Goal: Information Seeking & Learning: Check status

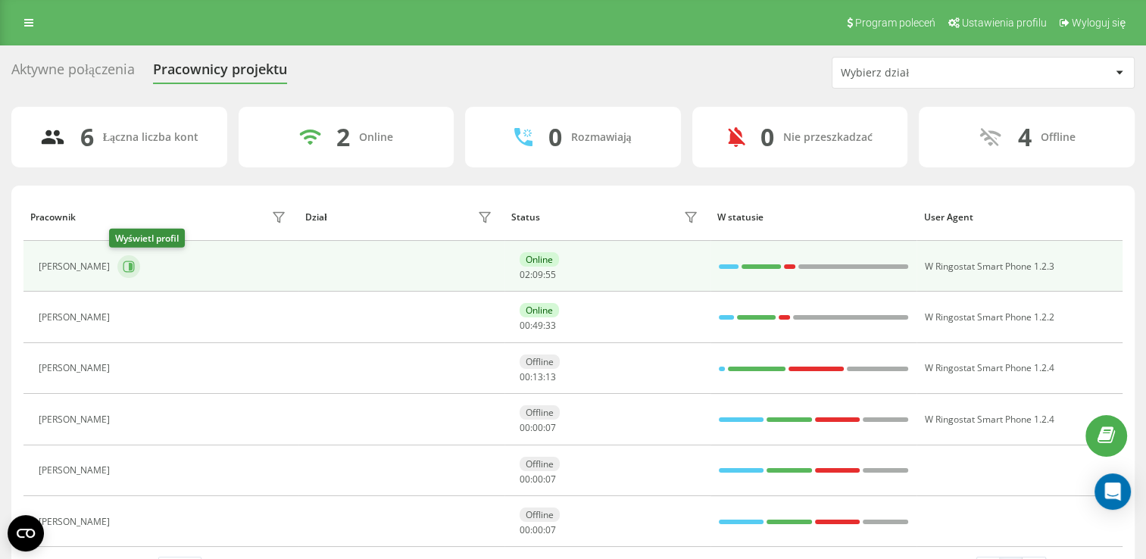
click at [129, 267] on icon at bounding box center [131, 267] width 4 height 8
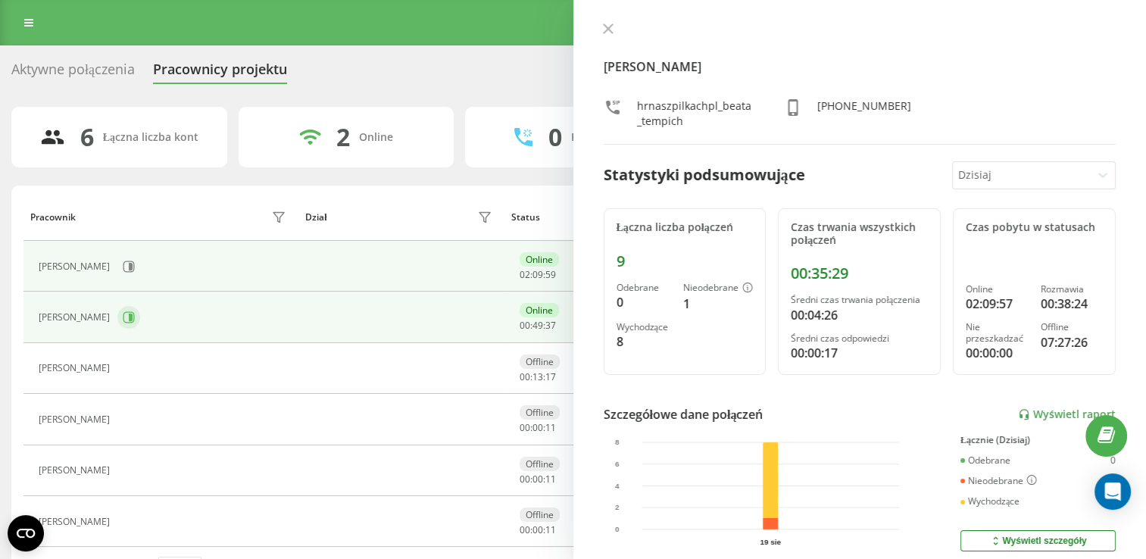
click at [124, 317] on icon at bounding box center [129, 317] width 12 height 12
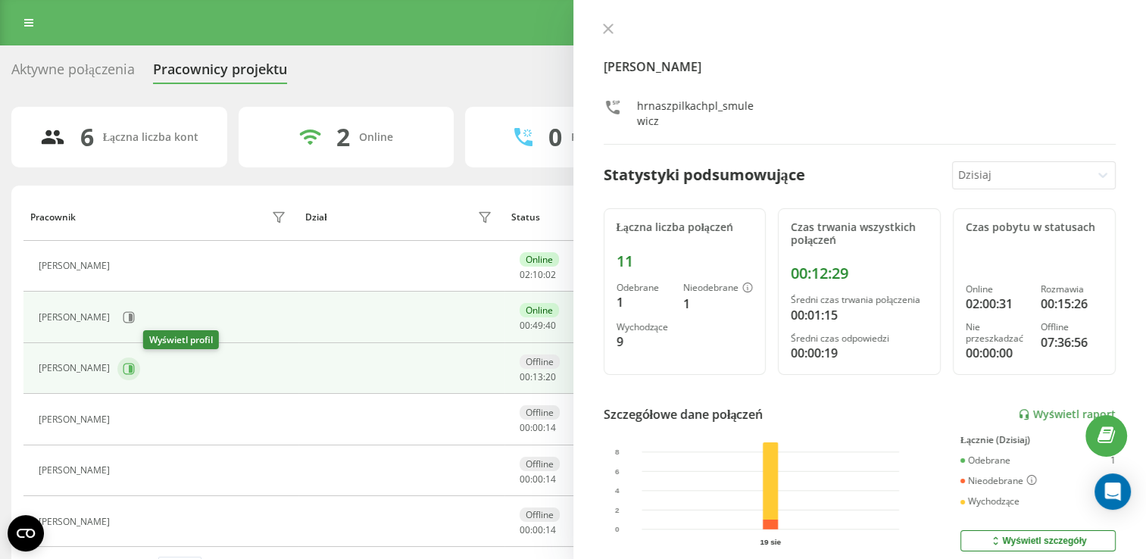
click at [135, 369] on icon at bounding box center [129, 369] width 12 height 12
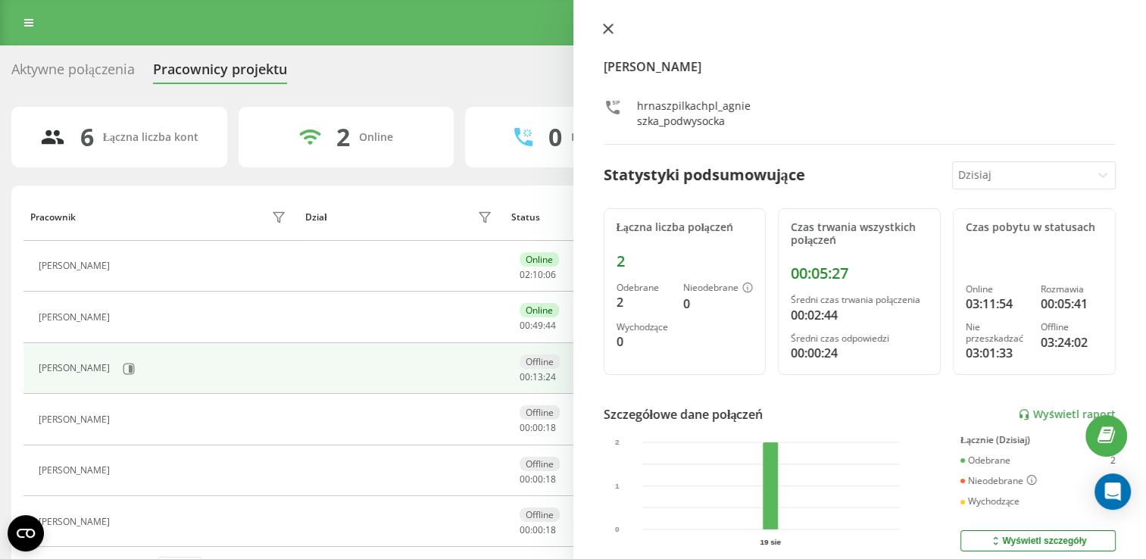
click at [607, 26] on icon at bounding box center [608, 28] width 11 height 11
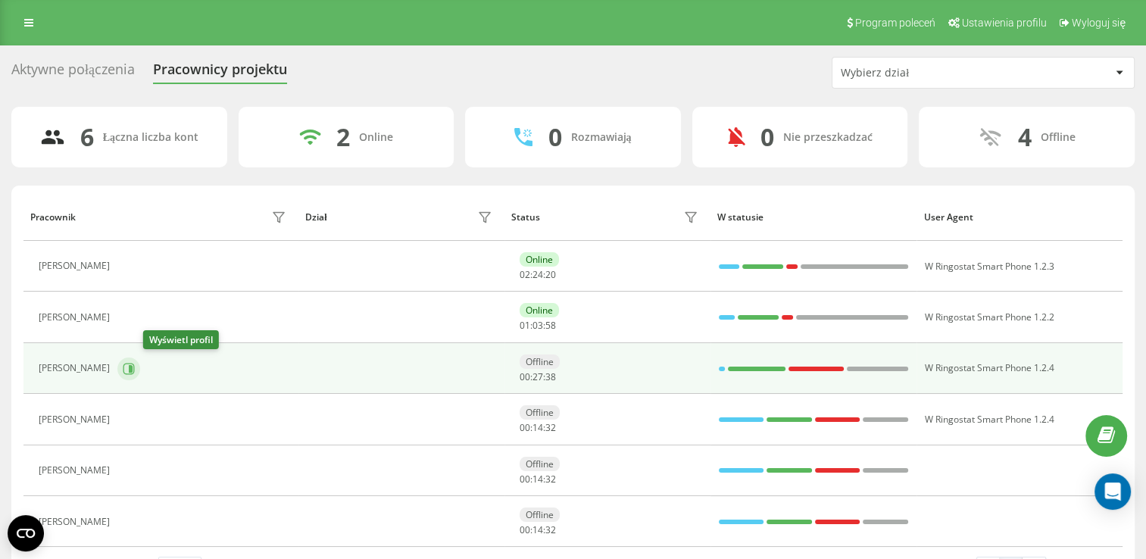
click at [135, 368] on icon at bounding box center [129, 369] width 12 height 12
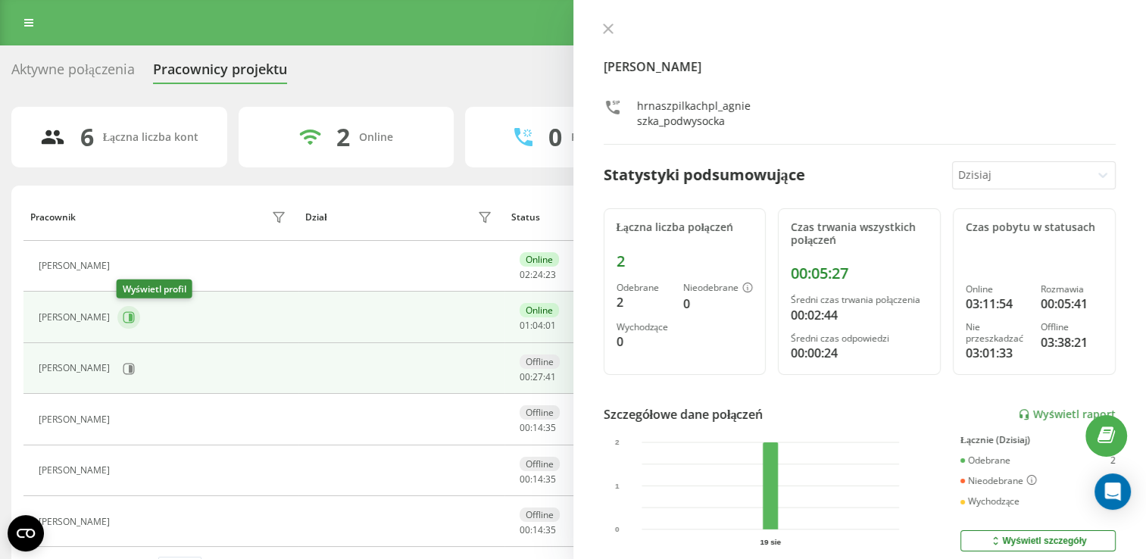
click at [129, 317] on icon at bounding box center [131, 317] width 4 height 8
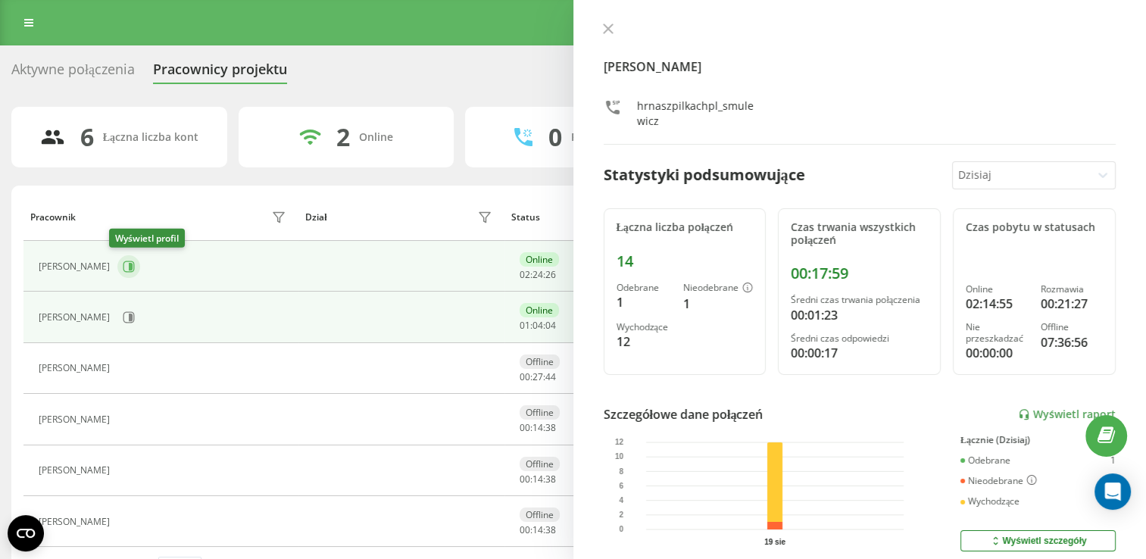
click at [125, 261] on icon at bounding box center [128, 265] width 11 height 11
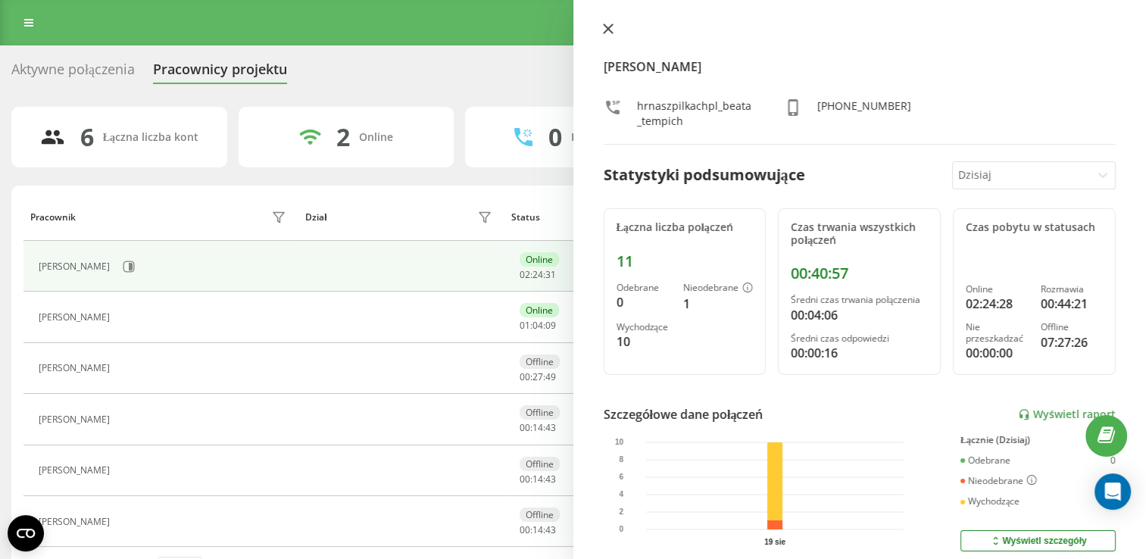
click at [604, 34] on button at bounding box center [608, 30] width 20 height 14
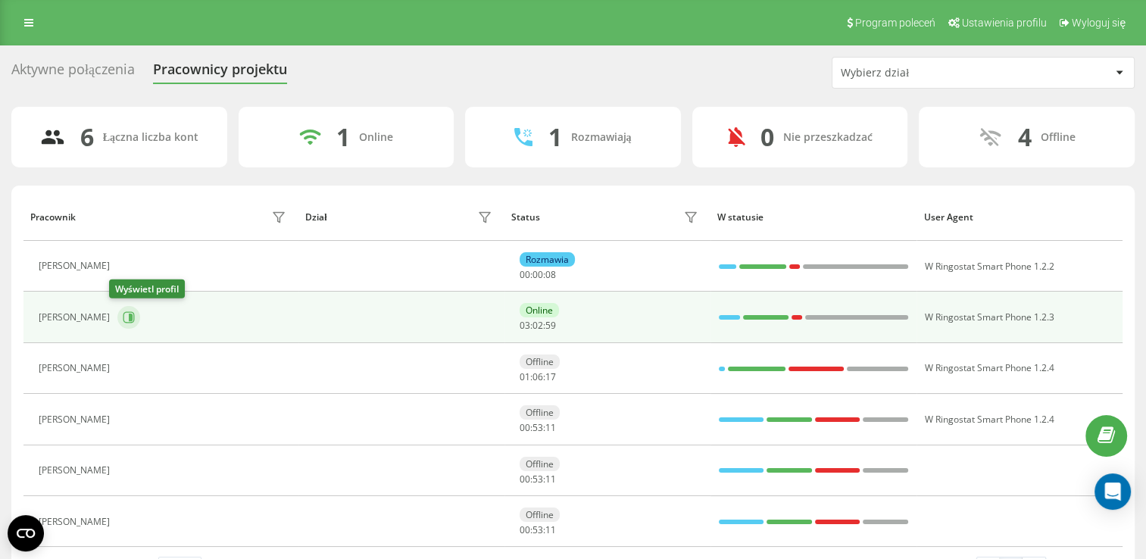
click at [117, 317] on button at bounding box center [128, 317] width 23 height 23
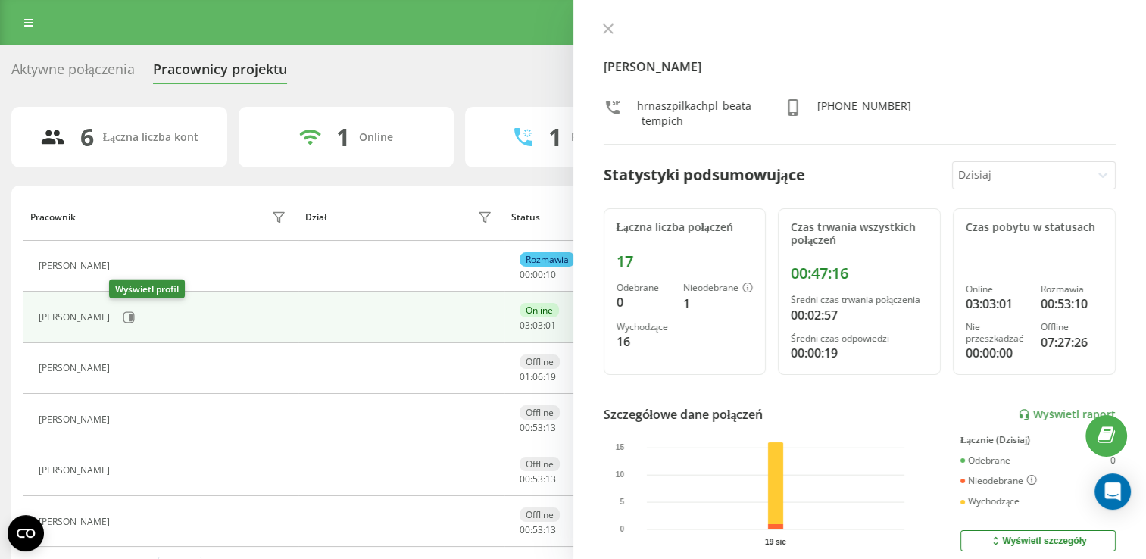
click at [123, 317] on icon at bounding box center [129, 317] width 12 height 12
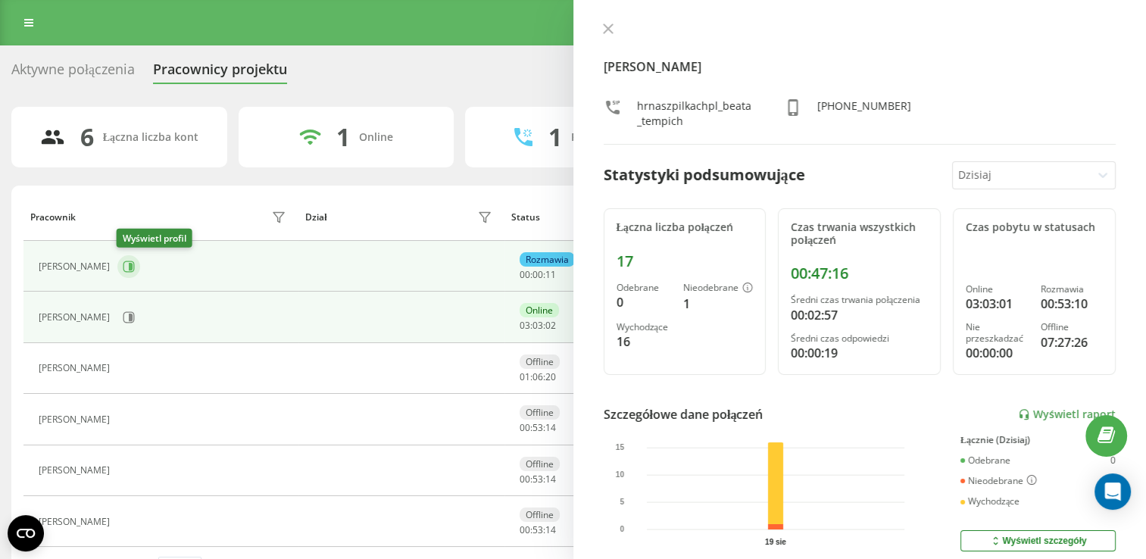
click at [129, 271] on icon at bounding box center [128, 265] width 11 height 11
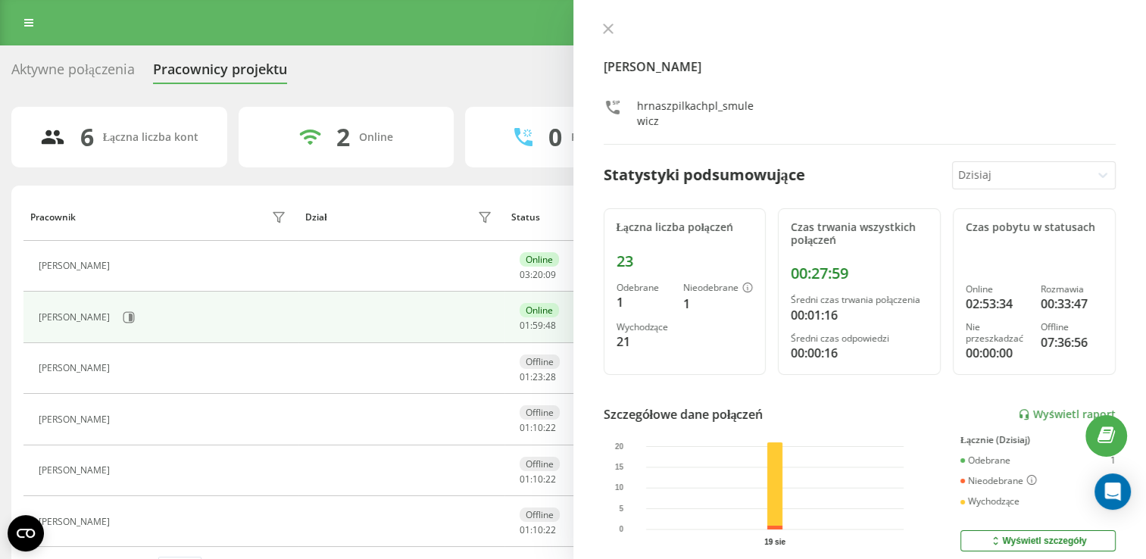
click at [152, 73] on div "Aktywne połączenia Pracownicy projektu" at bounding box center [158, 72] width 294 height 23
click at [128, 308] on button at bounding box center [128, 317] width 23 height 23
click at [126, 313] on icon at bounding box center [129, 317] width 12 height 12
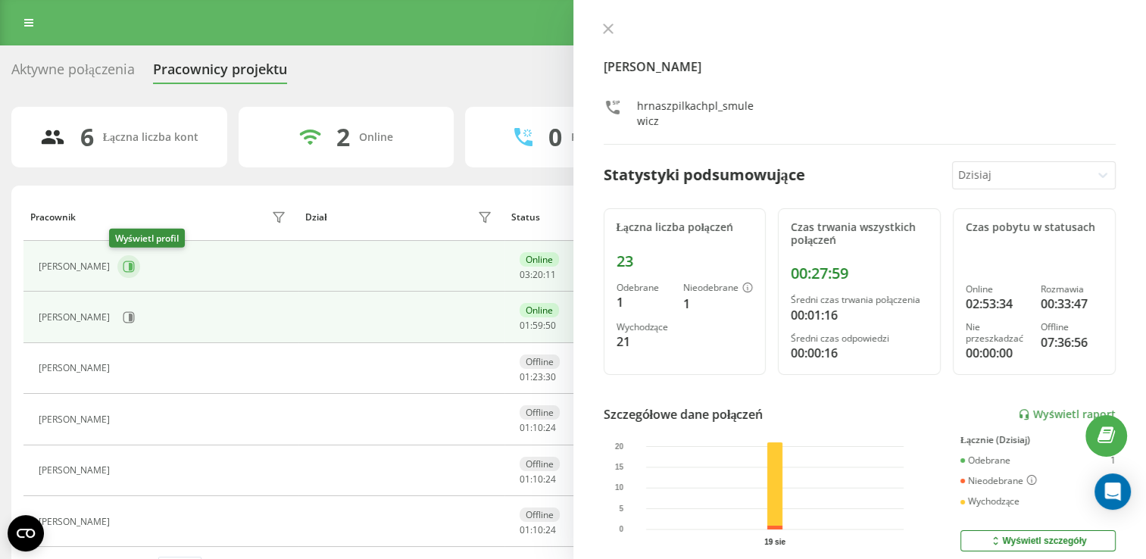
click at [123, 262] on icon at bounding box center [129, 266] width 12 height 12
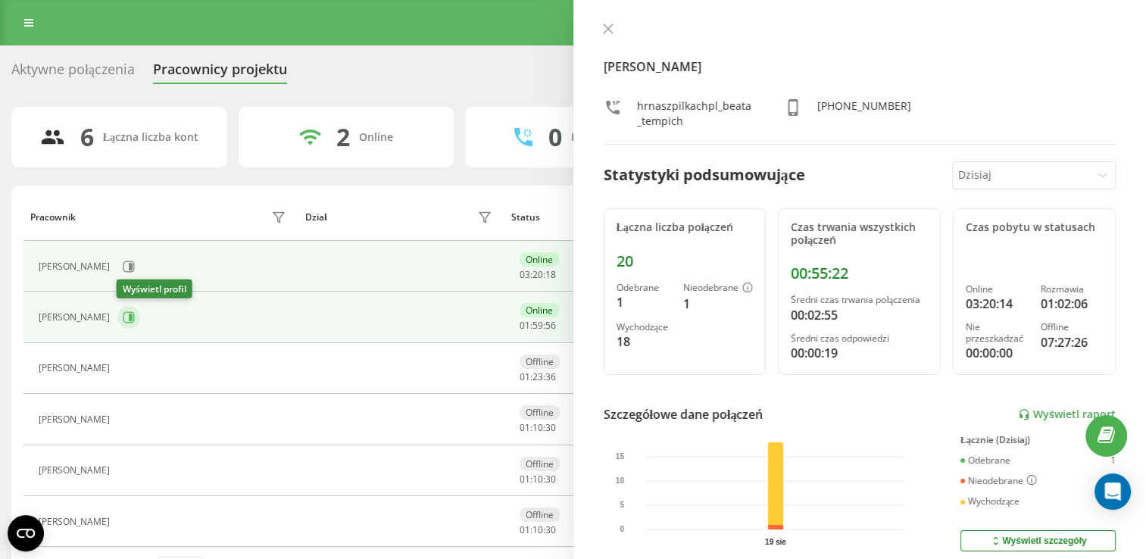
click at [127, 313] on icon at bounding box center [129, 317] width 12 height 12
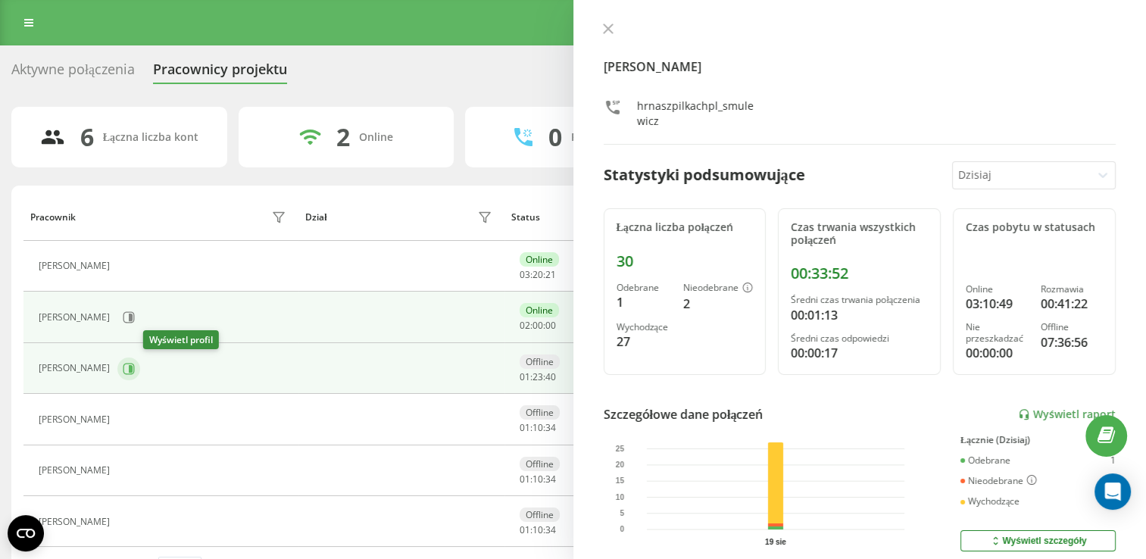
click at [135, 368] on icon at bounding box center [129, 369] width 12 height 12
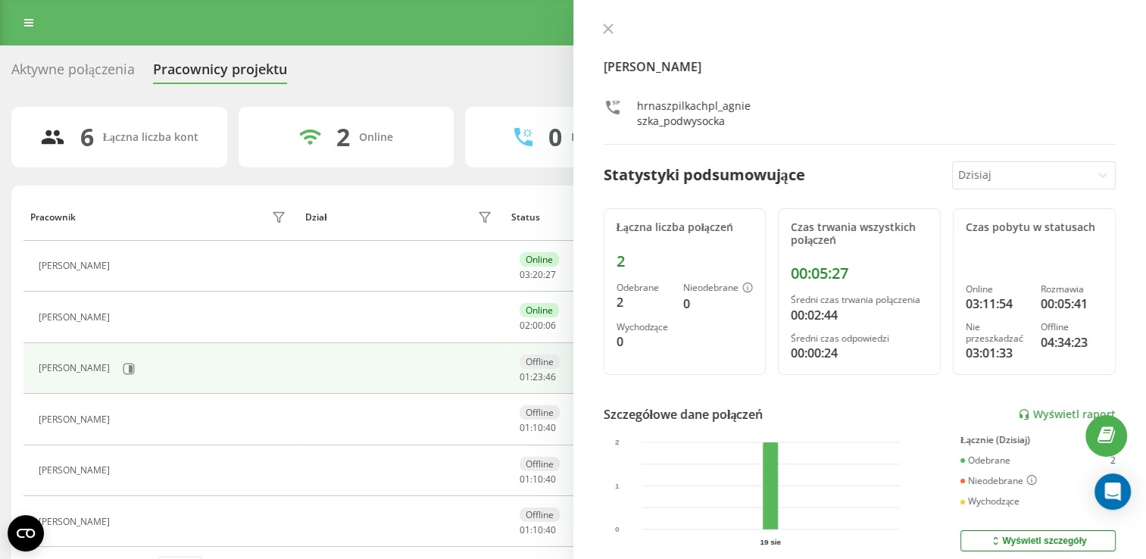
click at [450, 20] on div "Program poleceń Ustawienia profilu Wyloguj się" at bounding box center [573, 22] width 1146 height 45
click at [604, 27] on icon at bounding box center [608, 28] width 11 height 11
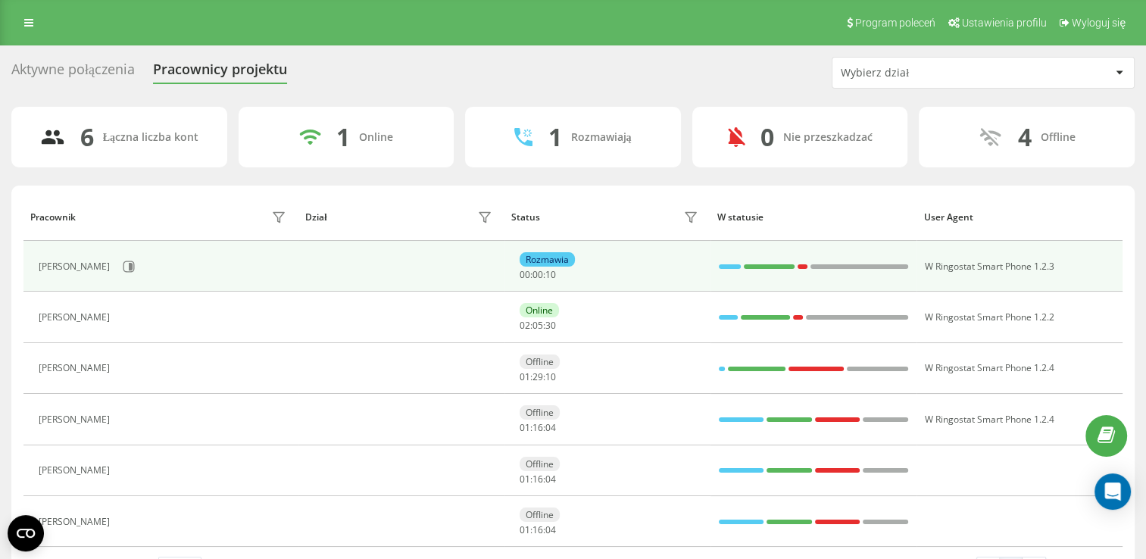
click at [314, 249] on td at bounding box center [401, 266] width 206 height 51
click at [126, 262] on button at bounding box center [128, 266] width 23 height 23
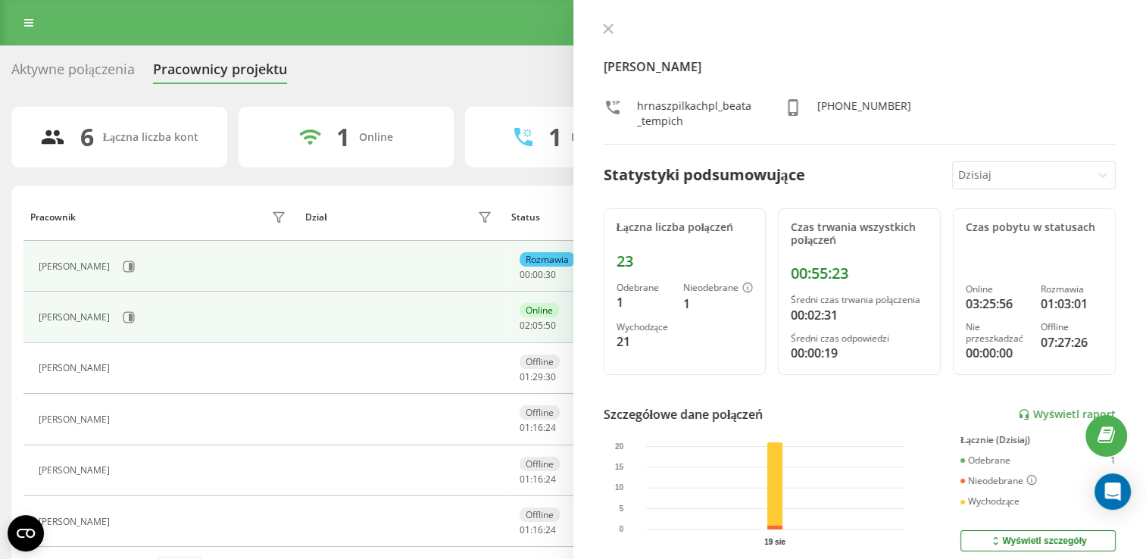
click at [173, 322] on div "[PERSON_NAME]" at bounding box center [164, 317] width 251 height 26
click at [127, 311] on icon at bounding box center [129, 317] width 12 height 12
